Goal: Task Accomplishment & Management: Manage account settings

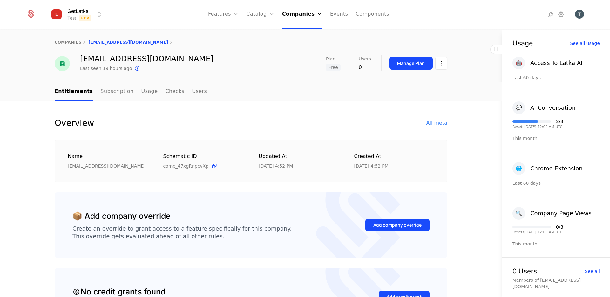
select select "**"
click at [240, 62] on div "This is the date a track or identify event associated with this company was las…" at bounding box center [205, 59] width 124 height 26
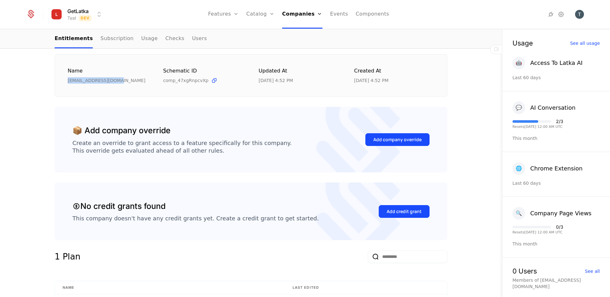
scroll to position [81, 0]
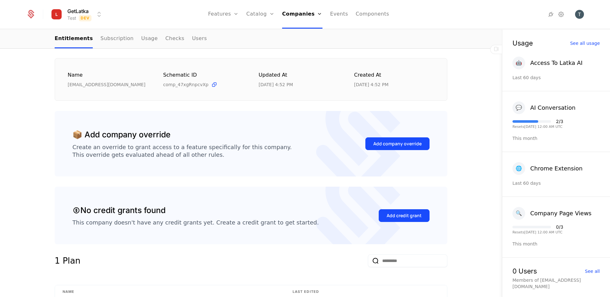
click at [393, 152] on div "Add company override" at bounding box center [397, 144] width 64 height 30
click at [392, 139] on button "Add company override" at bounding box center [397, 143] width 64 height 13
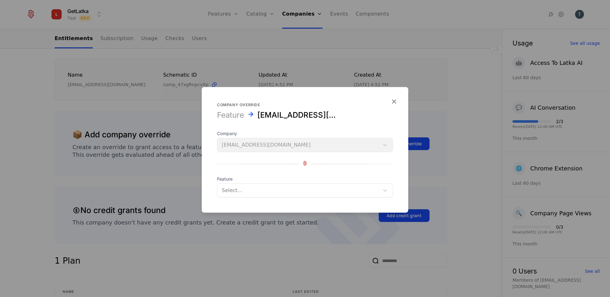
click at [259, 186] on div at bounding box center [298, 190] width 153 height 9
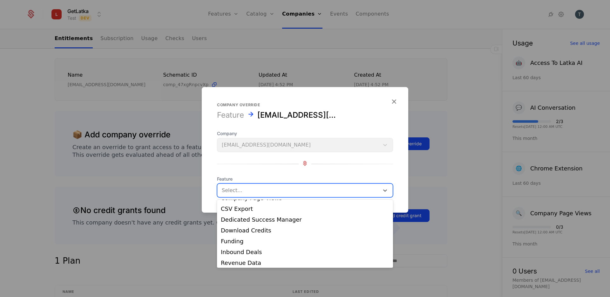
scroll to position [71, 0]
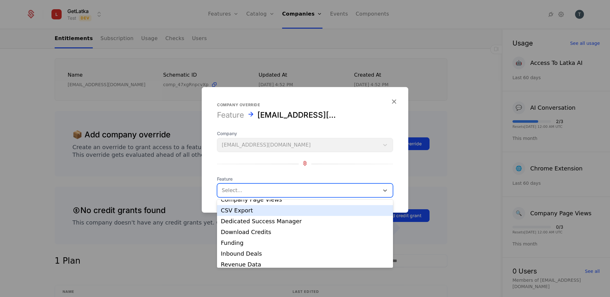
click at [247, 208] on div "CSV Export" at bounding box center [305, 210] width 168 height 6
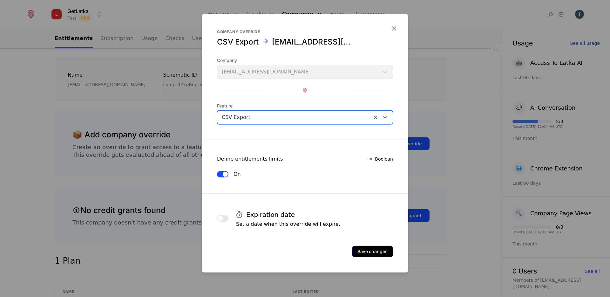
click at [377, 250] on button "Save changes" at bounding box center [372, 251] width 41 height 11
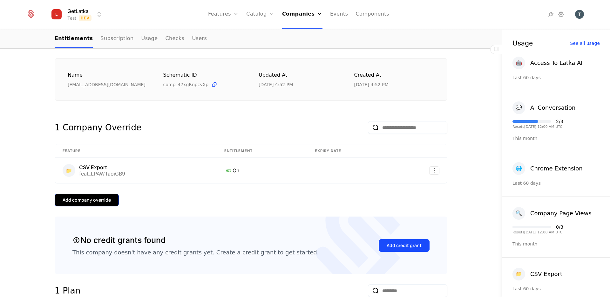
click at [101, 200] on div "Add company override" at bounding box center [87, 200] width 48 height 6
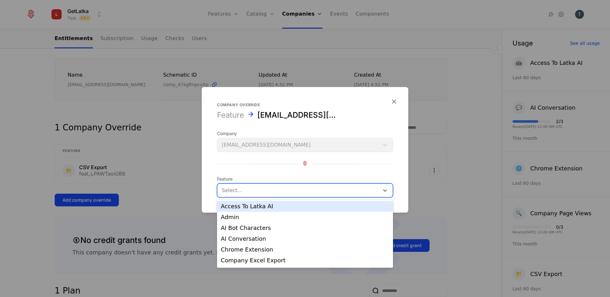
click at [315, 187] on div at bounding box center [298, 190] width 153 height 9
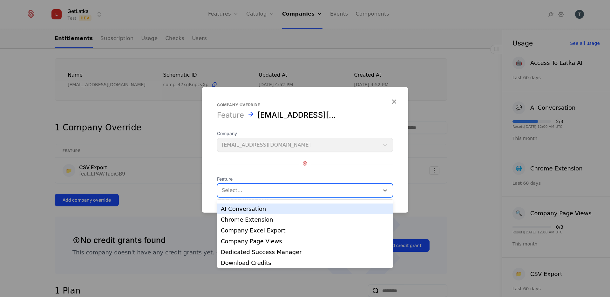
scroll to position [29, 0]
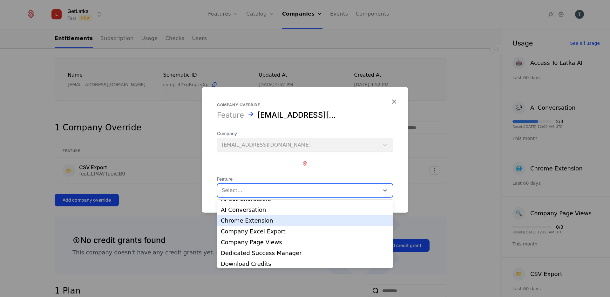
click at [330, 88] on form "Company override Feature tsovakwork@gmail.com Company tsovakwork@gmail.com Feat…" at bounding box center [305, 149] width 207 height 125
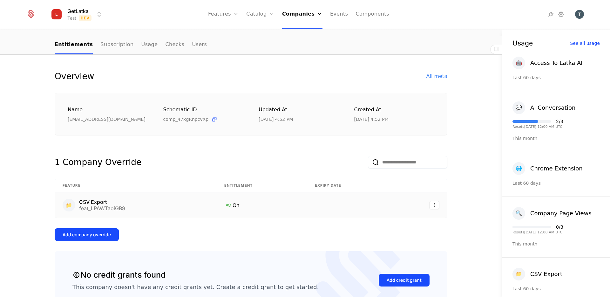
scroll to position [0, 0]
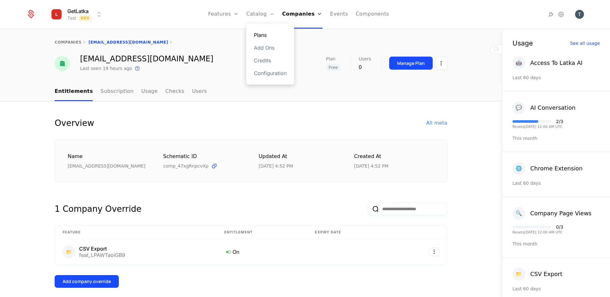
click at [266, 37] on link "Plans" at bounding box center [270, 35] width 33 height 8
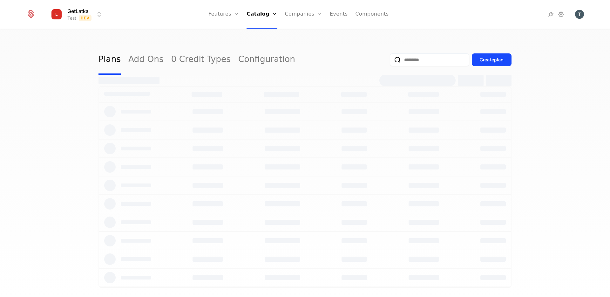
select select "**"
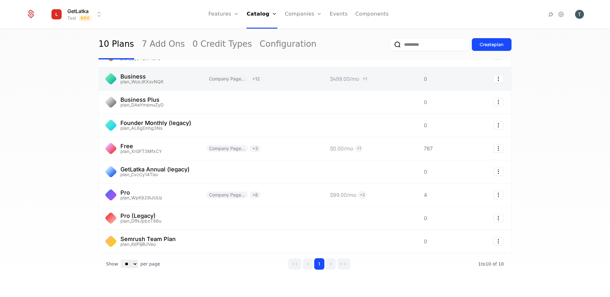
scroll to position [66, 0]
click at [168, 82] on link at bounding box center [149, 79] width 100 height 23
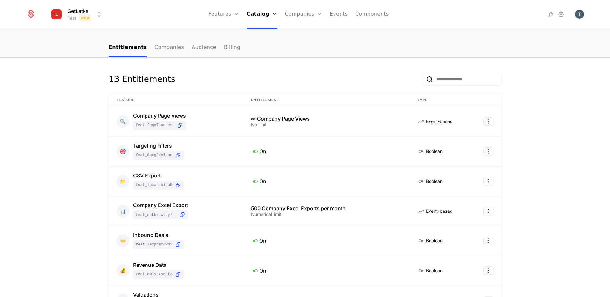
scroll to position [44, 0]
click at [270, 210] on div "500 Company Excel Exports per month" at bounding box center [326, 207] width 151 height 5
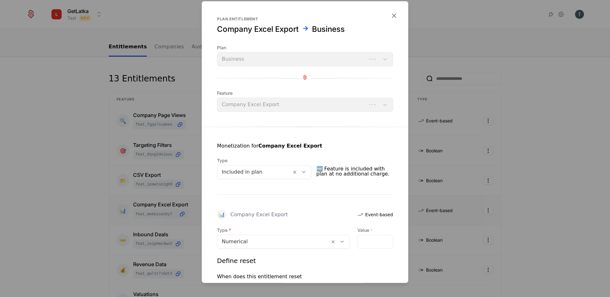
click at [270, 210] on div "📊 Company Excel Export" at bounding box center [252, 215] width 71 height 10
click at [327, 211] on div "📊 Company Excel Export Event-based" at bounding box center [305, 215] width 176 height 10
click at [393, 18] on icon "button" at bounding box center [394, 15] width 8 height 8
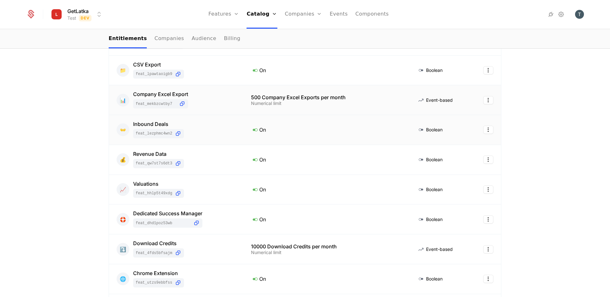
scroll to position [279, 0]
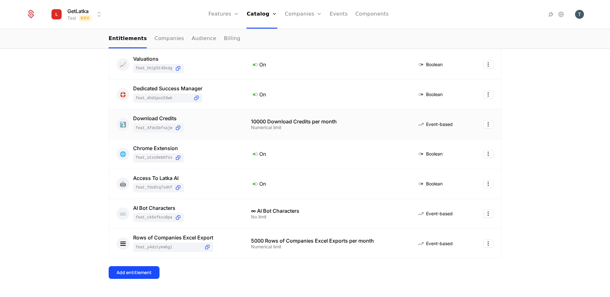
click at [253, 132] on td "10000 Download Credits per month Numerical limit" at bounding box center [326, 124] width 166 height 30
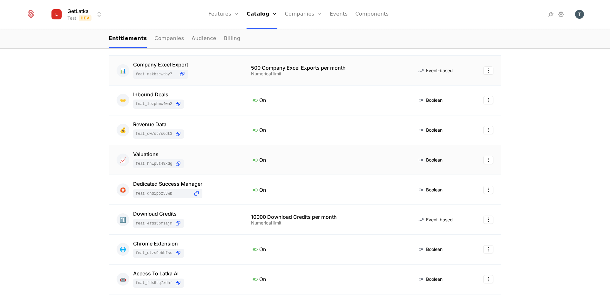
scroll to position [183, 0]
select select "**"
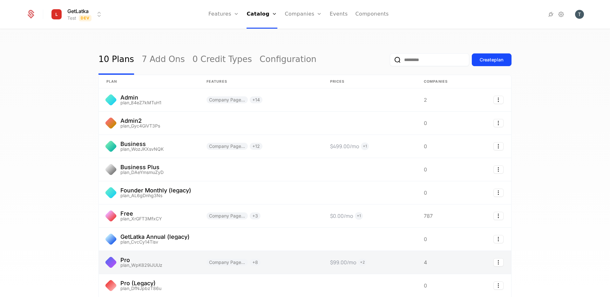
click at [158, 266] on link at bounding box center [149, 262] width 100 height 23
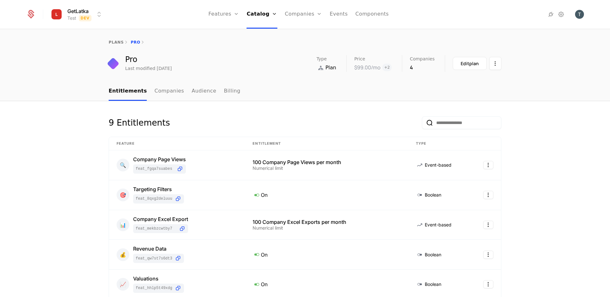
click at [95, 14] on html "GetLatka Test Dev Features Features Flags Catalog Plans Add Ons Credits Configu…" at bounding box center [305, 148] width 610 height 297
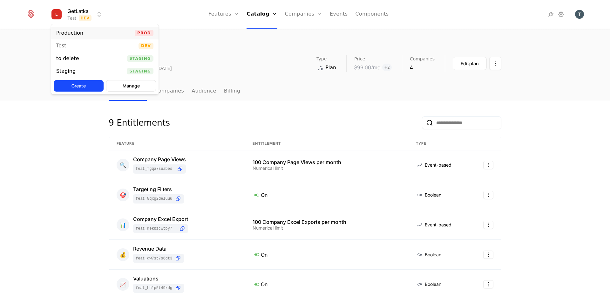
click at [97, 30] on div "Production Prod" at bounding box center [104, 33] width 107 height 13
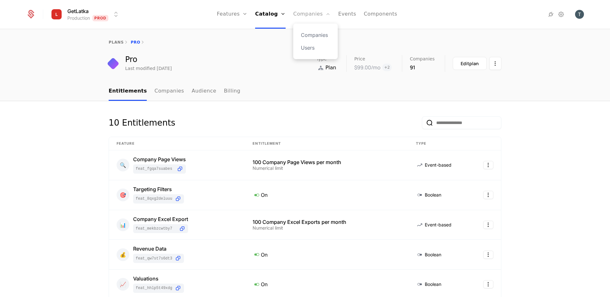
click at [304, 18] on link "Companies" at bounding box center [311, 14] width 37 height 29
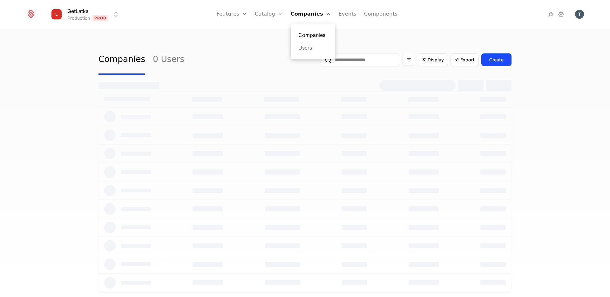
click at [309, 36] on link "Companies" at bounding box center [312, 35] width 29 height 8
click at [357, 57] on input "email" at bounding box center [360, 59] width 79 height 13
paste input "**********"
type input "**********"
select select "**"
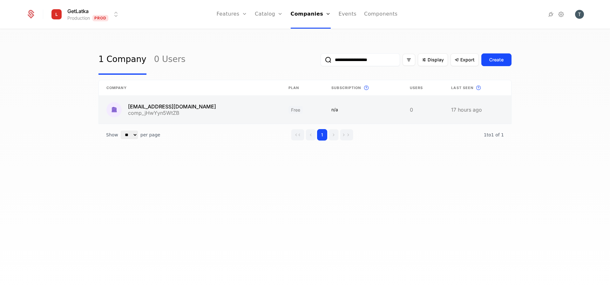
type input "**********"
click at [214, 115] on link at bounding box center [190, 110] width 182 height 28
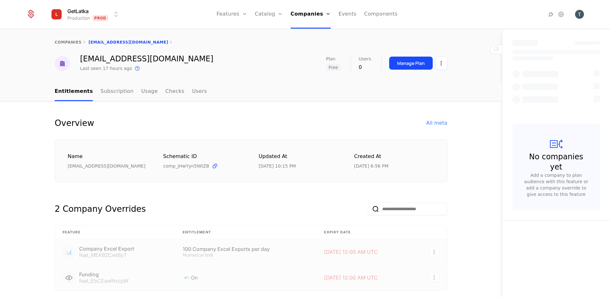
select select "**"
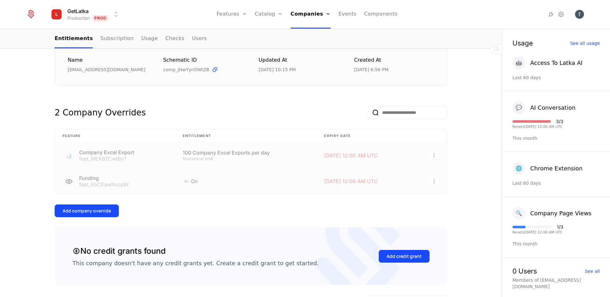
scroll to position [97, 0]
click at [435, 149] on td at bounding box center [429, 155] width 35 height 26
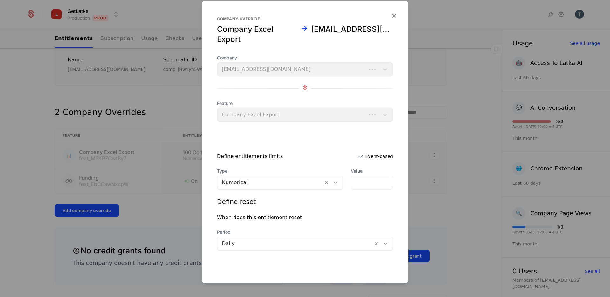
click at [433, 155] on div at bounding box center [305, 148] width 610 height 297
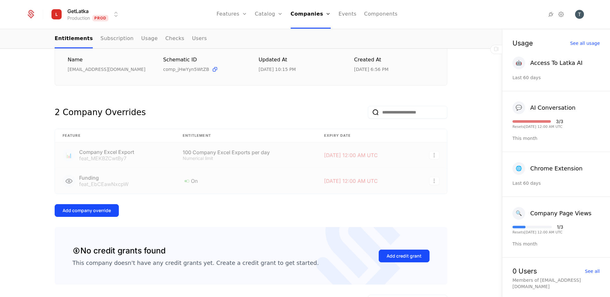
click at [433, 155] on html "GetLatka Production Prod Features Features Flags Catalog Plans Add Ons Credits …" at bounding box center [305, 148] width 610 height 297
click at [399, 173] on div "Delete" at bounding box center [392, 171] width 19 height 9
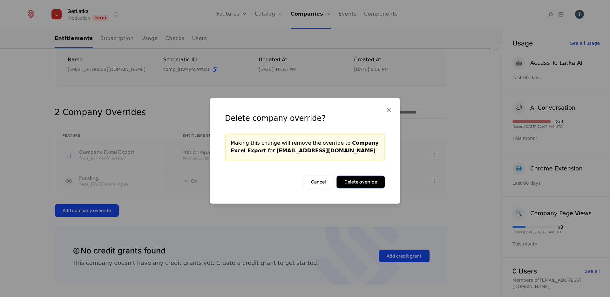
click at [361, 185] on button "Delete override" at bounding box center [360, 181] width 49 height 13
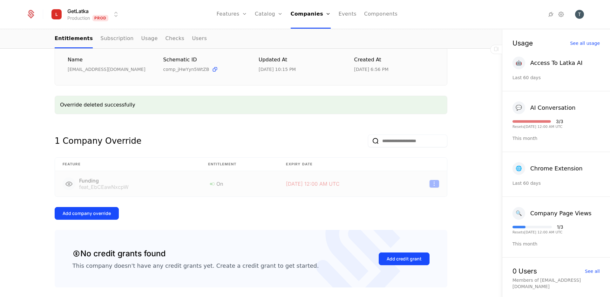
click at [435, 185] on html "GetLatka Production Prod Features Features Flags Catalog Plans Add Ons Credits …" at bounding box center [305, 148] width 610 height 297
click at [422, 200] on div "Delete" at bounding box center [407, 199] width 48 height 9
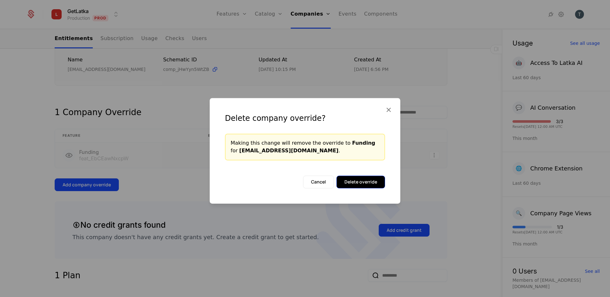
click at [367, 180] on button "Delete override" at bounding box center [360, 181] width 49 height 13
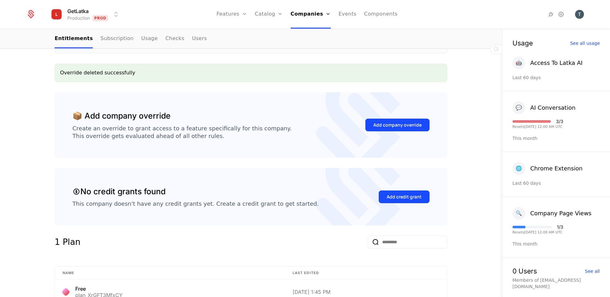
scroll to position [73, 0]
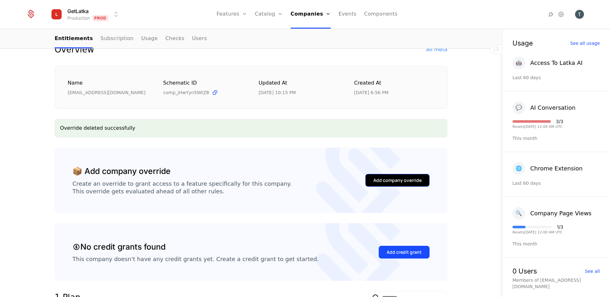
click at [403, 174] on button "Add company override" at bounding box center [397, 180] width 64 height 13
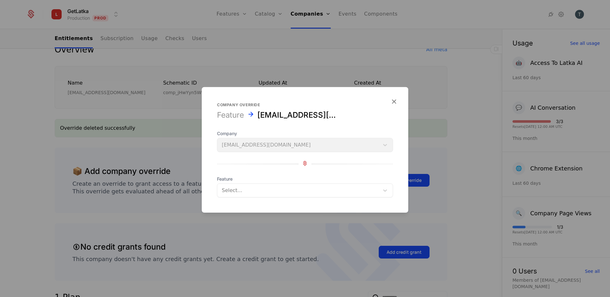
click at [276, 198] on form "Company override Feature tsovakwork@gmail.com Company tsovakwork@gmail.com Feat…" at bounding box center [305, 149] width 207 height 125
click at [274, 192] on div at bounding box center [298, 190] width 153 height 9
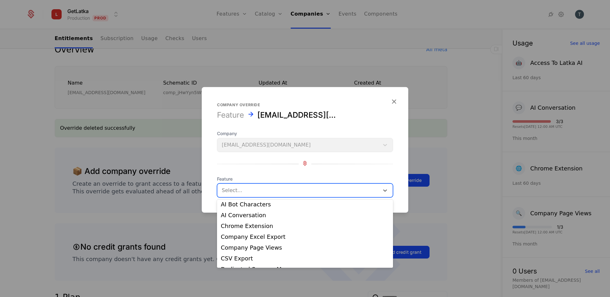
scroll to position [0, 0]
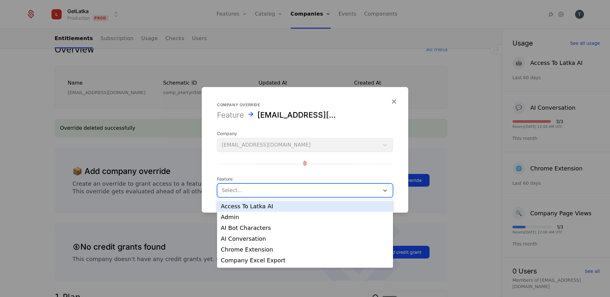
click at [348, 99] on form "Company override Feature tsovakwork@gmail.com Company tsovakwork@gmail.com Feat…" at bounding box center [305, 149] width 207 height 125
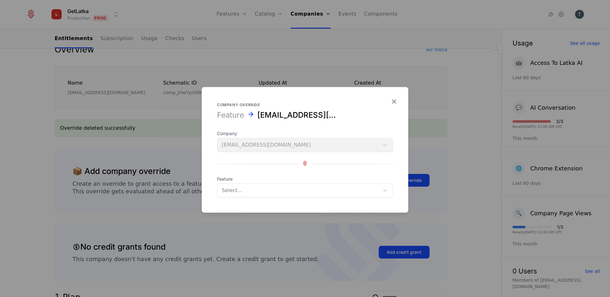
click at [344, 188] on div at bounding box center [298, 190] width 153 height 9
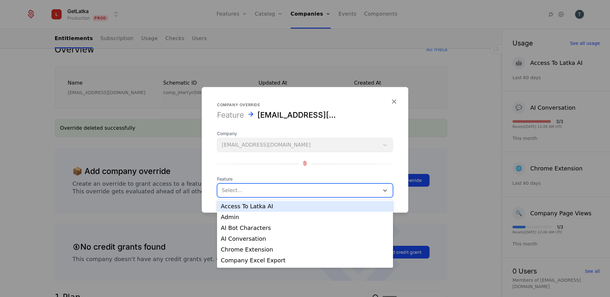
click at [279, 125] on div "Company override Feature tsovakwork@gmail.com Company tsovakwork@gmail.com Feat…" at bounding box center [305, 149] width 207 height 95
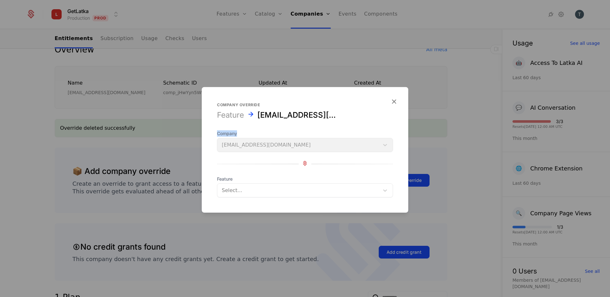
click at [279, 125] on div "Company override Feature tsovakwork@gmail.com Company tsovakwork@gmail.com Feat…" at bounding box center [305, 149] width 207 height 95
click at [326, 192] on div at bounding box center [298, 190] width 153 height 9
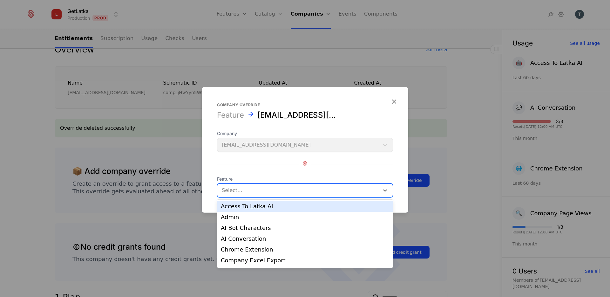
click at [386, 164] on div at bounding box center [305, 164] width 176 height 0
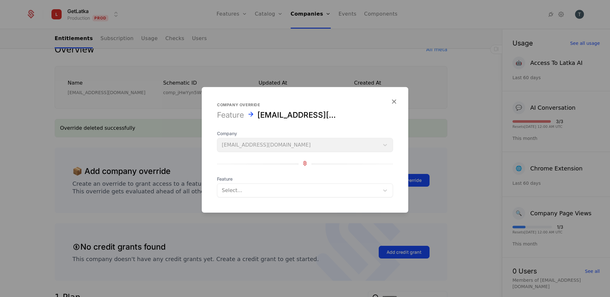
click at [307, 191] on div at bounding box center [298, 190] width 153 height 9
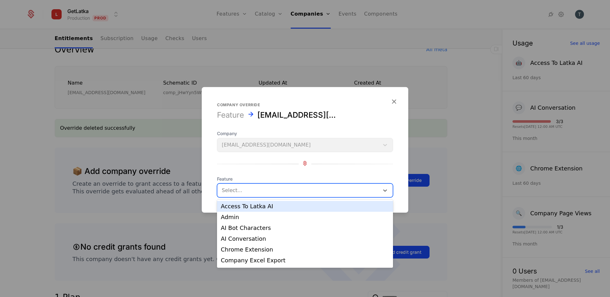
click at [379, 166] on div at bounding box center [305, 163] width 176 height 9
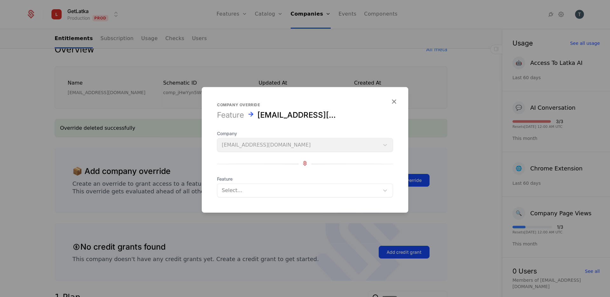
click at [319, 185] on div "Select..." at bounding box center [298, 190] width 162 height 11
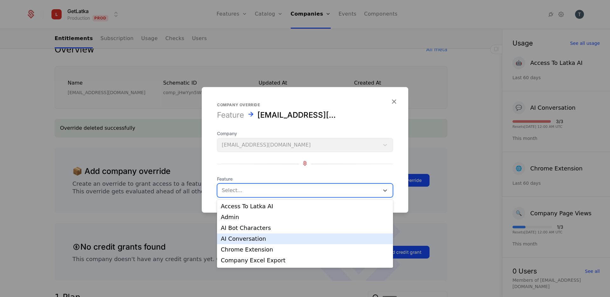
click at [293, 243] on div "AI Conversation" at bounding box center [305, 238] width 176 height 11
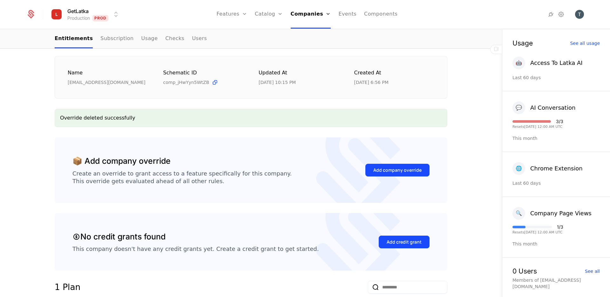
scroll to position [84, 0]
click at [384, 164] on button "Add company override" at bounding box center [397, 169] width 64 height 13
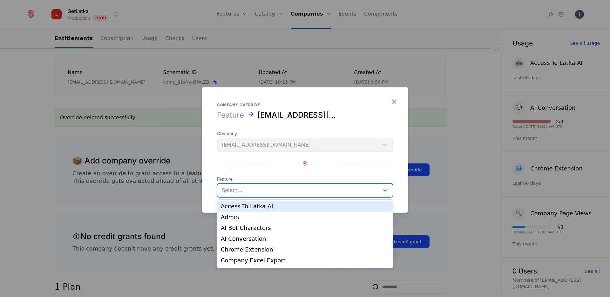
click at [237, 189] on div at bounding box center [298, 190] width 153 height 9
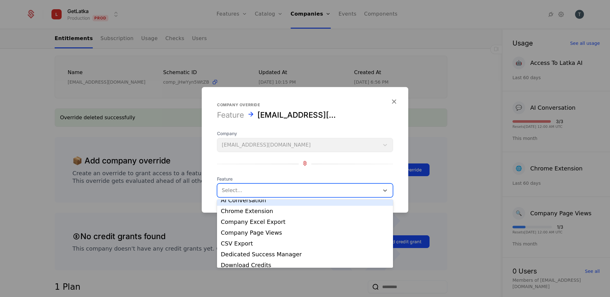
scroll to position [44, 0]
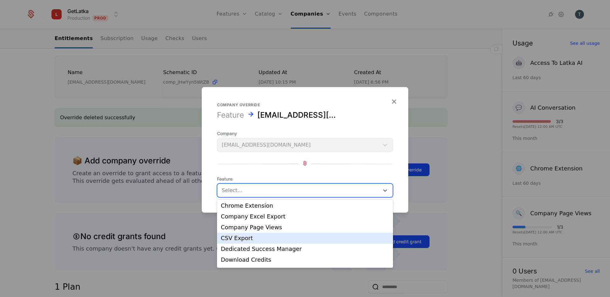
click at [261, 237] on div "CSV Export" at bounding box center [305, 238] width 168 height 6
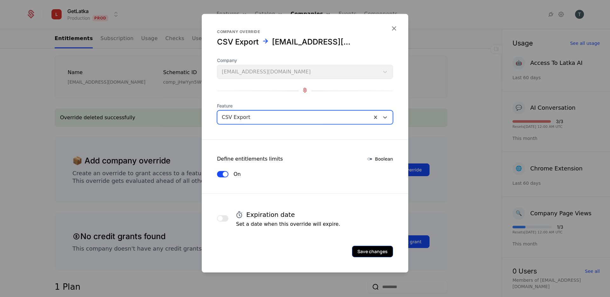
click at [375, 256] on button "Save changes" at bounding box center [372, 251] width 41 height 11
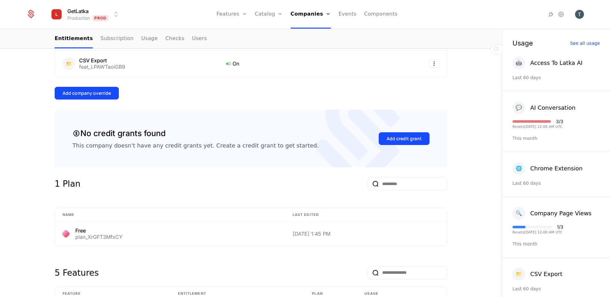
scroll to position [214, 0]
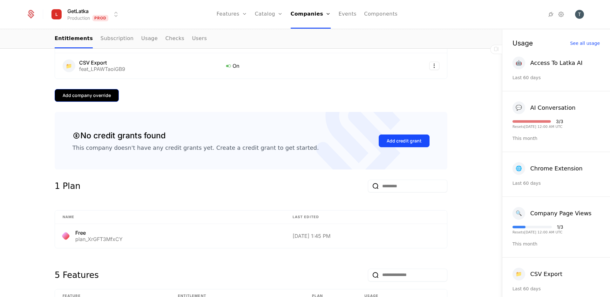
click at [90, 99] on button "Add company override" at bounding box center [87, 95] width 64 height 13
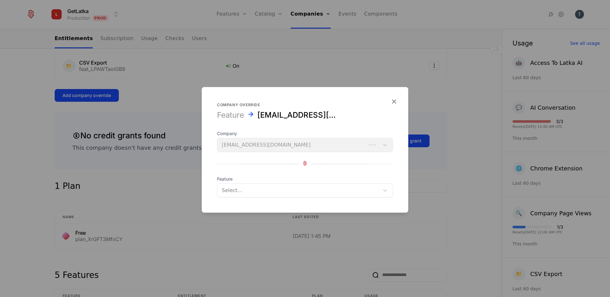
click at [273, 199] on form "Company override Feature tsovakwork@gmail.com Company tsovakwork@gmail.com Feat…" at bounding box center [305, 149] width 207 height 125
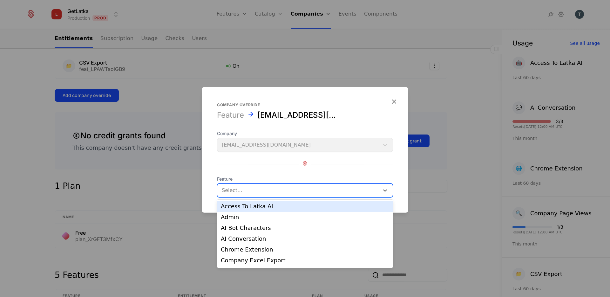
click at [273, 194] on div "Select..." at bounding box center [298, 190] width 162 height 11
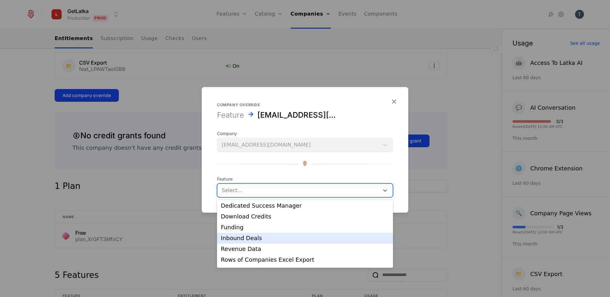
scroll to position [97, 0]
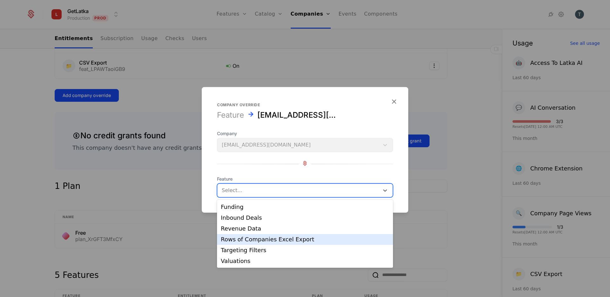
click at [299, 239] on div "Rows of Companies Excel Export" at bounding box center [305, 239] width 168 height 6
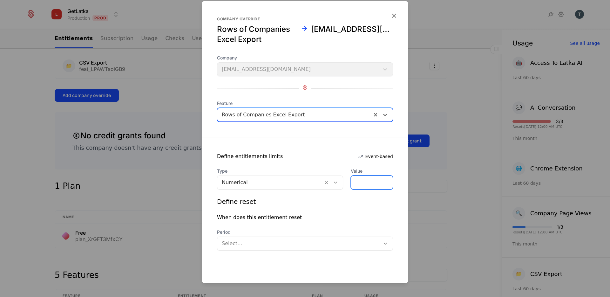
click at [372, 182] on input "*" at bounding box center [372, 182] width 42 height 13
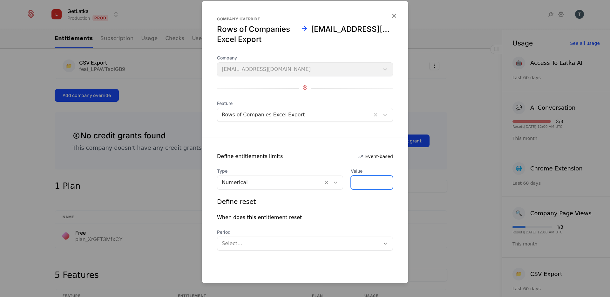
scroll to position [62, 0]
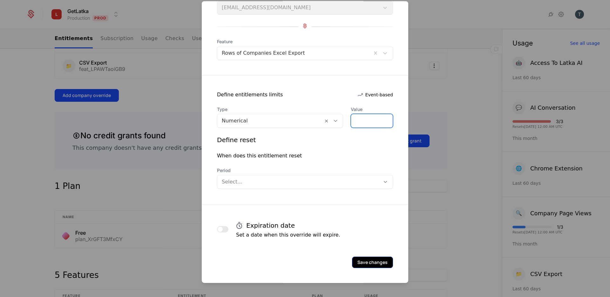
type input "***"
click at [364, 264] on button "Save changes" at bounding box center [372, 261] width 41 height 11
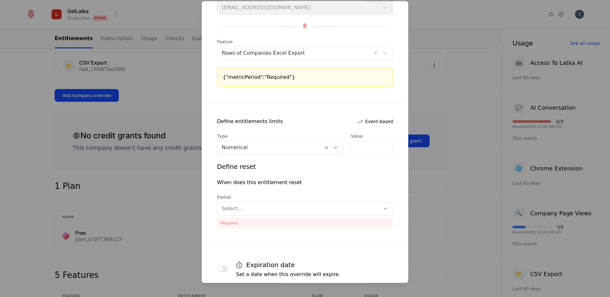
click at [295, 200] on div "Period Select..." at bounding box center [305, 205] width 176 height 22
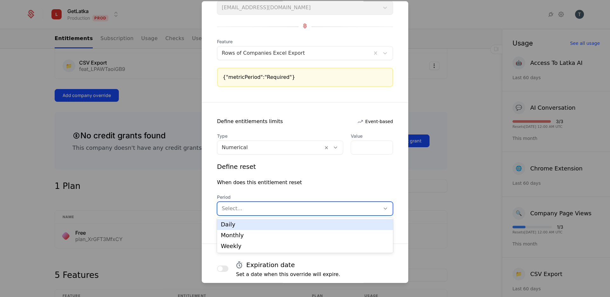
click at [295, 206] on div at bounding box center [299, 208] width 154 height 9
click at [246, 225] on div "Daily" at bounding box center [305, 224] width 168 height 6
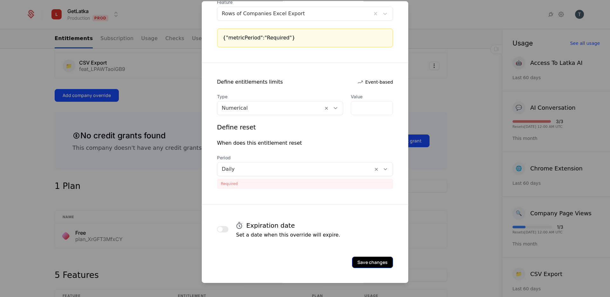
click at [377, 260] on button "Save changes" at bounding box center [372, 261] width 41 height 11
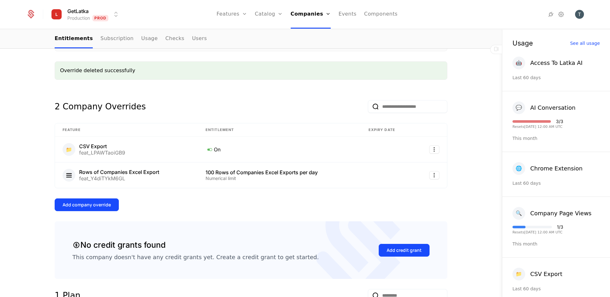
scroll to position [0, 0]
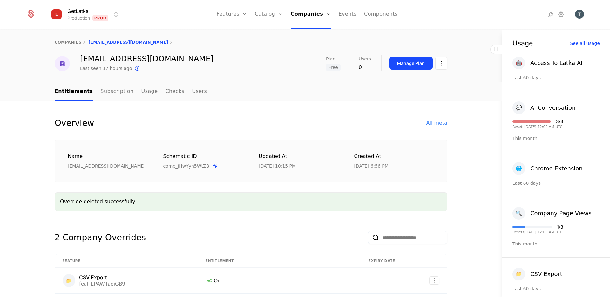
click at [251, 121] on div "Overview All meta" at bounding box center [251, 123] width 393 height 13
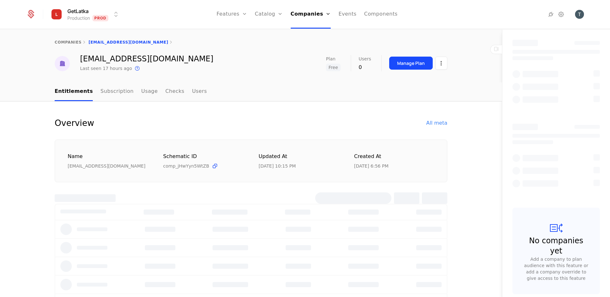
select select "**"
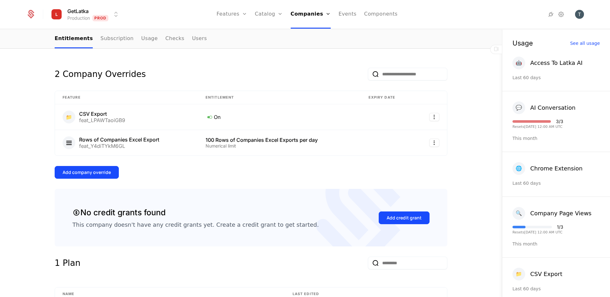
scroll to position [134, 0]
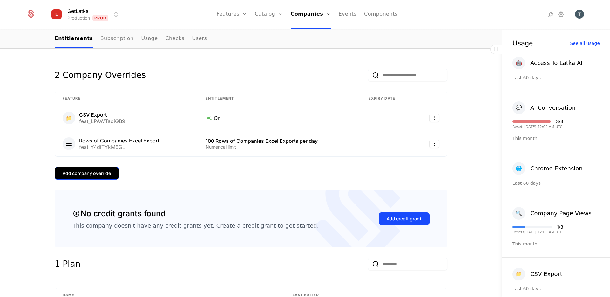
click at [102, 169] on button "Add company override" at bounding box center [87, 173] width 64 height 13
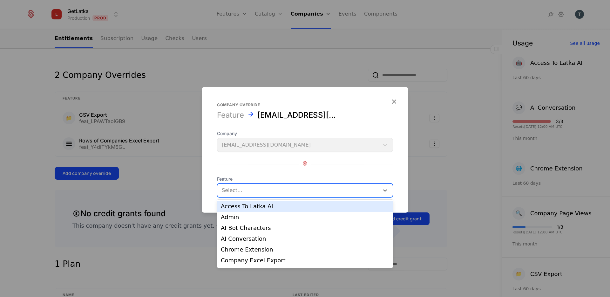
click at [265, 192] on div at bounding box center [298, 190] width 153 height 9
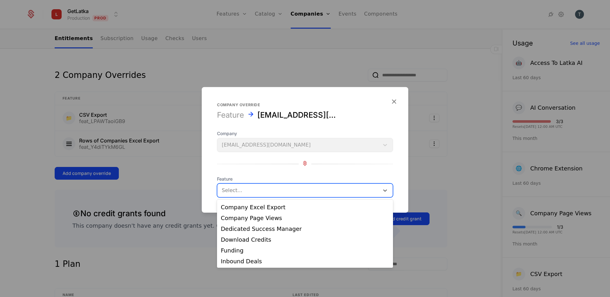
scroll to position [0, 0]
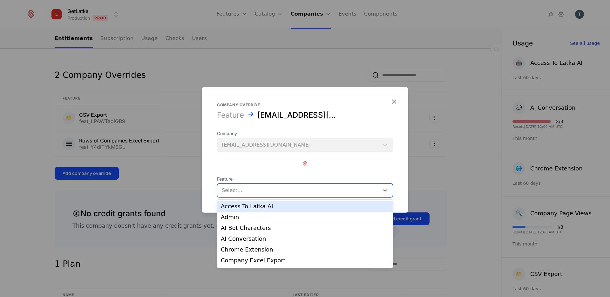
click at [341, 172] on div "Company tsovakwork@gmail.com Feature Access To Latka AI, 1 of 14. 14 results av…" at bounding box center [305, 163] width 176 height 67
click at [310, 193] on div at bounding box center [298, 190] width 153 height 9
click at [327, 173] on div "Company tsovakwork@gmail.com Feature Access To Latka AI, 1 of 14. 14 results av…" at bounding box center [305, 163] width 176 height 67
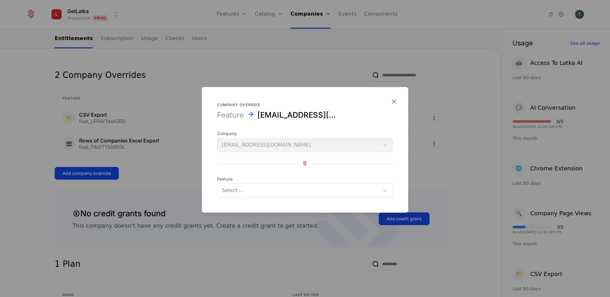
click at [246, 185] on div "Select..." at bounding box center [298, 190] width 162 height 11
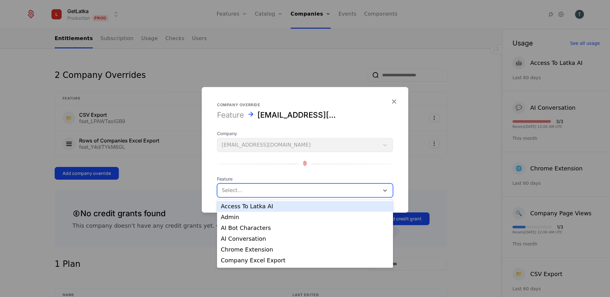
click at [246, 185] on div "Select..." at bounding box center [298, 190] width 162 height 11
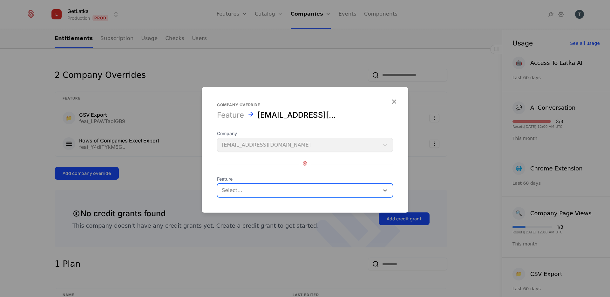
click at [246, 185] on div "Select..." at bounding box center [298, 190] width 162 height 11
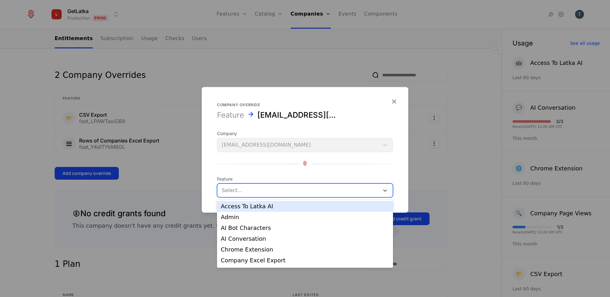
click at [273, 173] on div "Company tsovakwork@gmail.com Feature Access To Latka AI, 1 of 14. 14 results av…" at bounding box center [305, 163] width 176 height 67
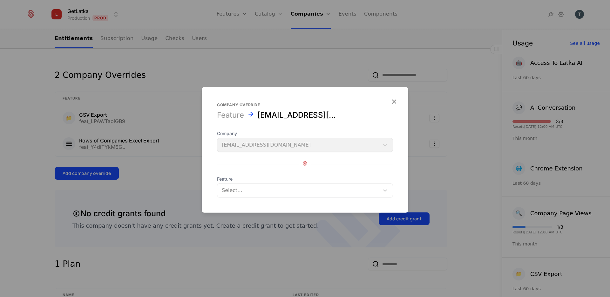
click at [226, 173] on div "Company tsovakwork@gmail.com Feature Select..." at bounding box center [305, 163] width 176 height 67
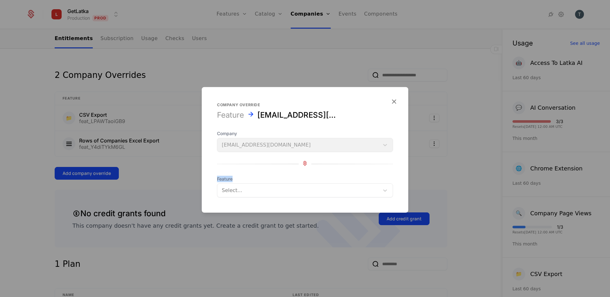
click at [357, 173] on div "Company tsovakwork@gmail.com Feature Select..." at bounding box center [305, 163] width 176 height 67
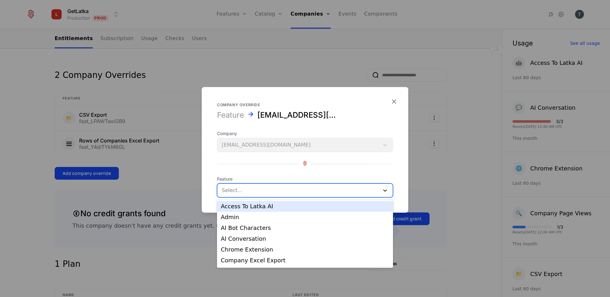
click at [388, 187] on icon at bounding box center [385, 190] width 6 height 6
click at [319, 167] on div at bounding box center [305, 163] width 176 height 9
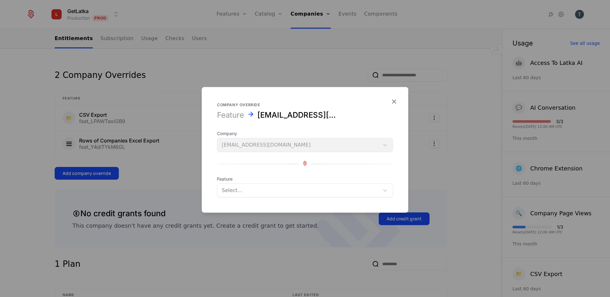
click at [233, 177] on span "Feature" at bounding box center [305, 179] width 176 height 6
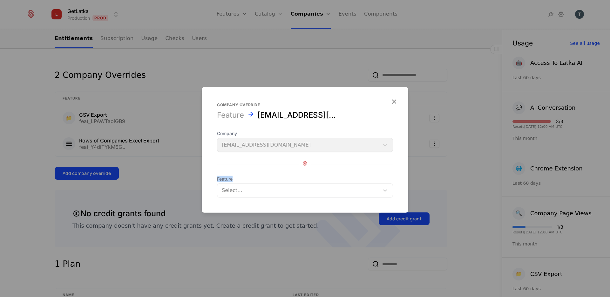
click at [233, 177] on span "Feature" at bounding box center [305, 179] width 176 height 6
click at [234, 177] on span "Feature" at bounding box center [305, 179] width 176 height 6
click at [273, 173] on div "Company tsovakwork@gmail.com Feature Select..." at bounding box center [305, 163] width 176 height 67
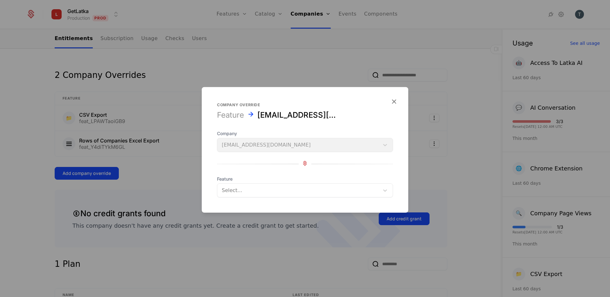
click at [228, 177] on span "Feature" at bounding box center [305, 179] width 176 height 6
click at [274, 177] on span "Feature" at bounding box center [305, 179] width 176 height 6
click at [224, 175] on div "Company tsovakwork@gmail.com Feature Select..." at bounding box center [305, 163] width 176 height 67
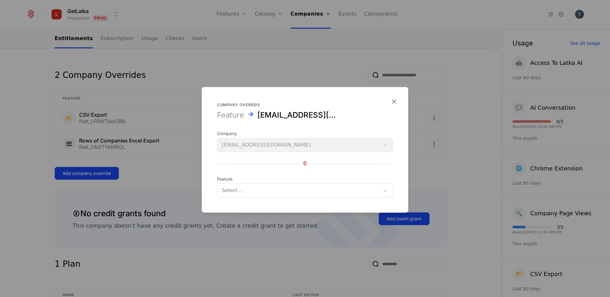
click at [224, 175] on div "Company tsovakwork@gmail.com Feature Select..." at bounding box center [305, 163] width 176 height 67
click at [227, 178] on span "Feature" at bounding box center [305, 179] width 176 height 6
click at [280, 171] on div "Company tsovakwork@gmail.com Feature Select..." at bounding box center [305, 163] width 176 height 67
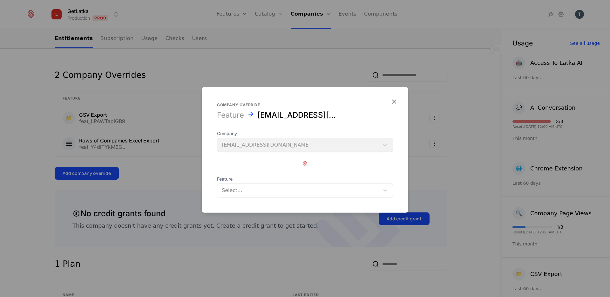
click at [232, 178] on span "Feature" at bounding box center [305, 179] width 176 height 6
click at [260, 177] on span "Feature" at bounding box center [305, 179] width 176 height 6
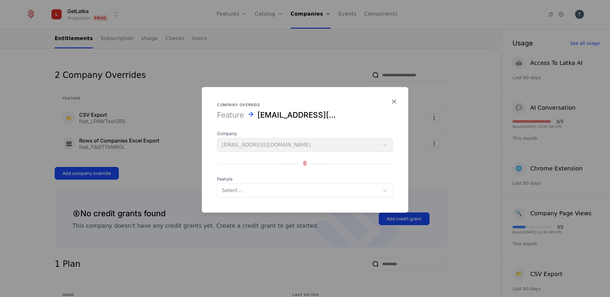
click at [266, 176] on span "Feature" at bounding box center [305, 179] width 176 height 6
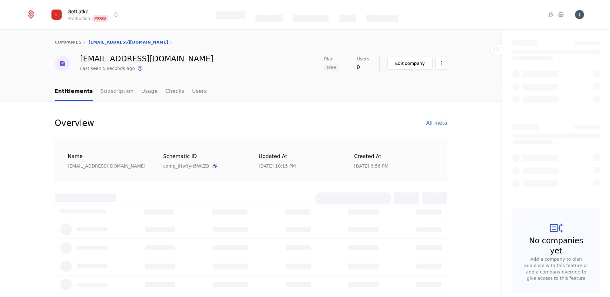
select select "**"
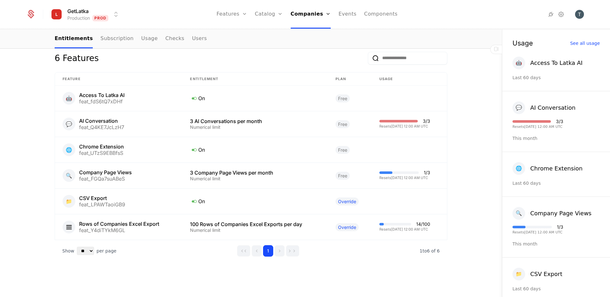
scroll to position [427, 0]
